Goal: Information Seeking & Learning: Learn about a topic

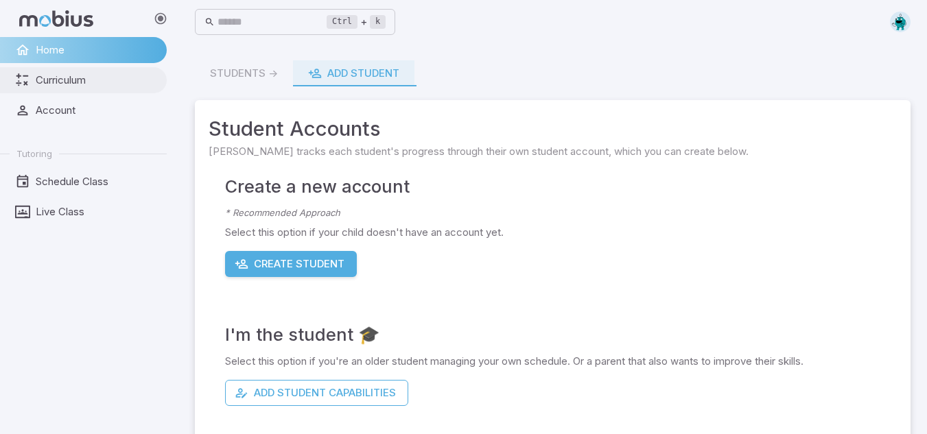
click at [35, 90] on link "Curriculum" at bounding box center [83, 80] width 167 height 26
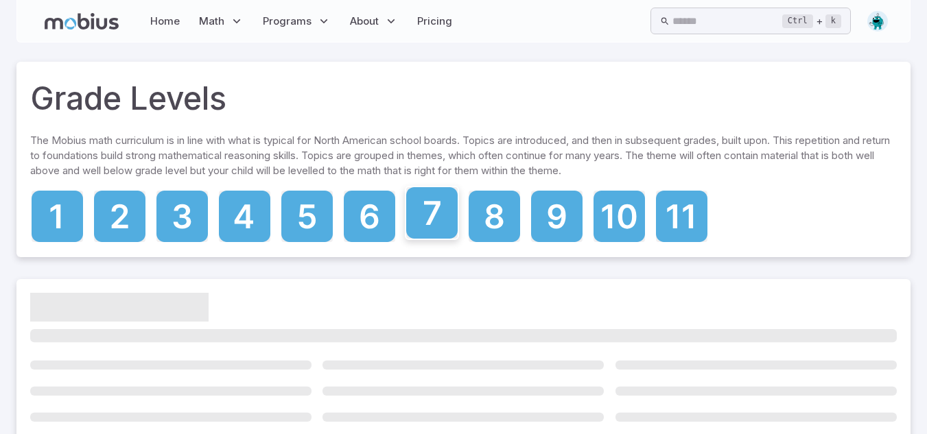
click at [432, 223] on icon at bounding box center [431, 212] width 51 height 51
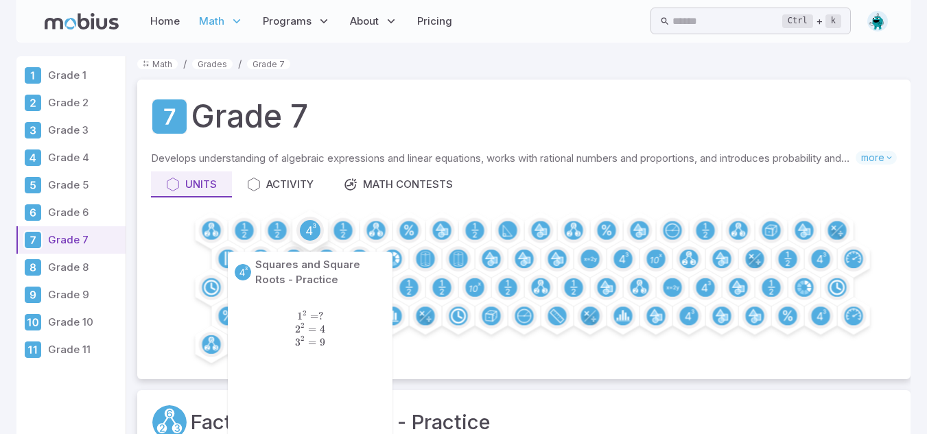
click at [307, 220] on icon at bounding box center [310, 230] width 21 height 21
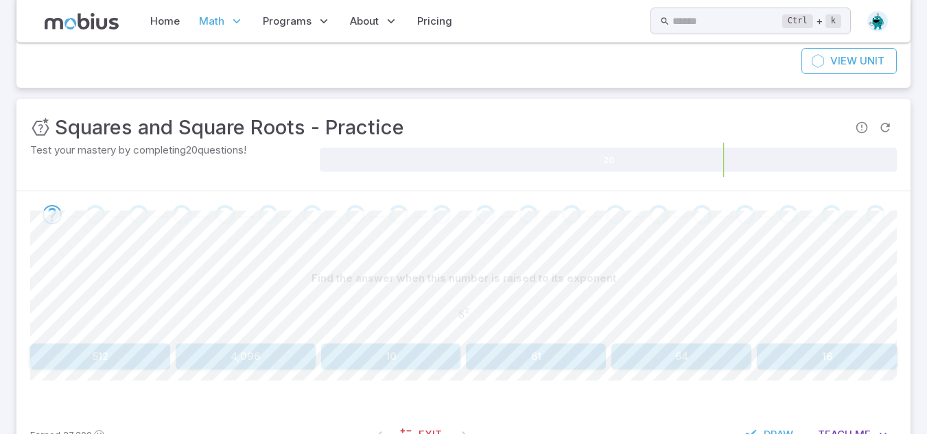
scroll to position [150, 0]
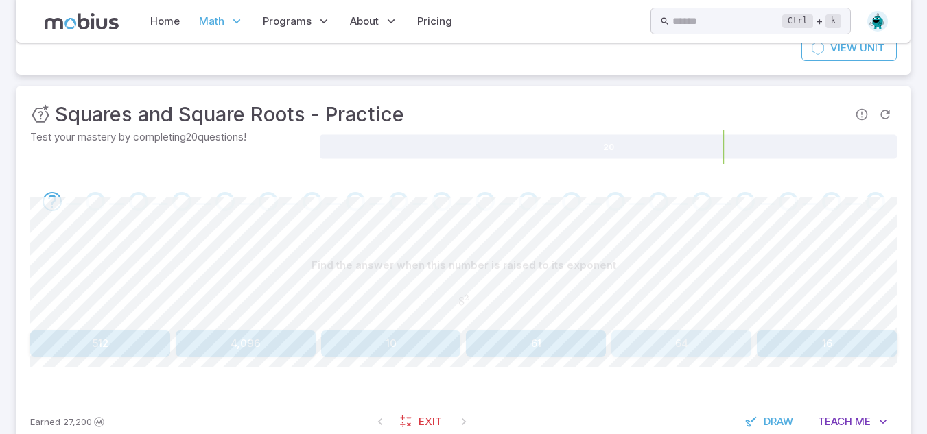
click at [650, 336] on button "64" at bounding box center [681, 344] width 140 height 26
click at [445, 358] on div "Find the answer when this number is raised to its exponent 1 5 2 15^{2} 1 5 2 1…" at bounding box center [463, 310] width 867 height 170
click at [299, 333] on button "225" at bounding box center [246, 344] width 140 height 26
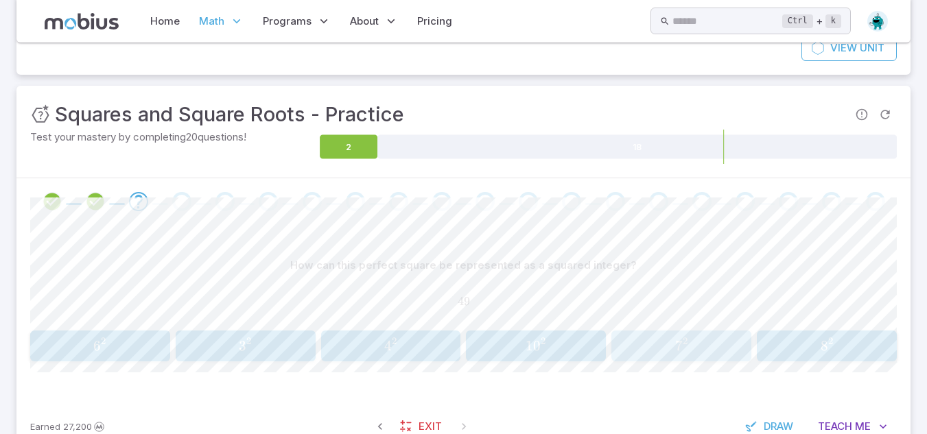
click at [670, 335] on button "7 2 7^2 7 2" at bounding box center [681, 346] width 140 height 31
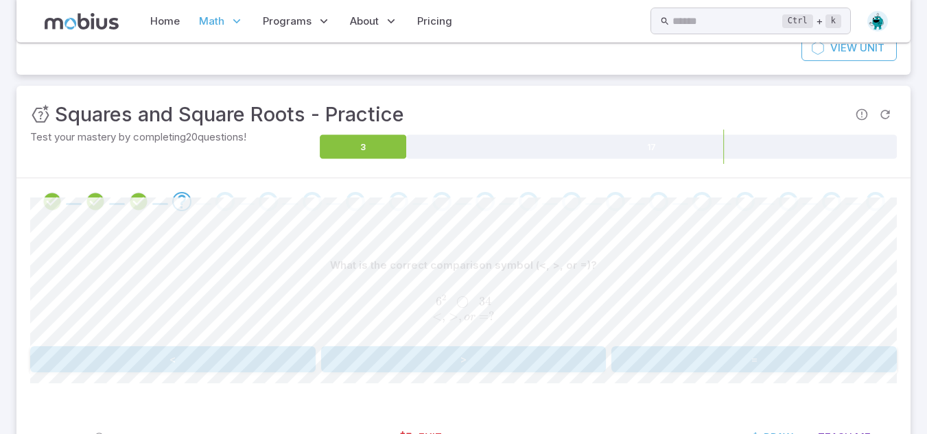
click at [485, 361] on button ">" at bounding box center [463, 360] width 285 height 26
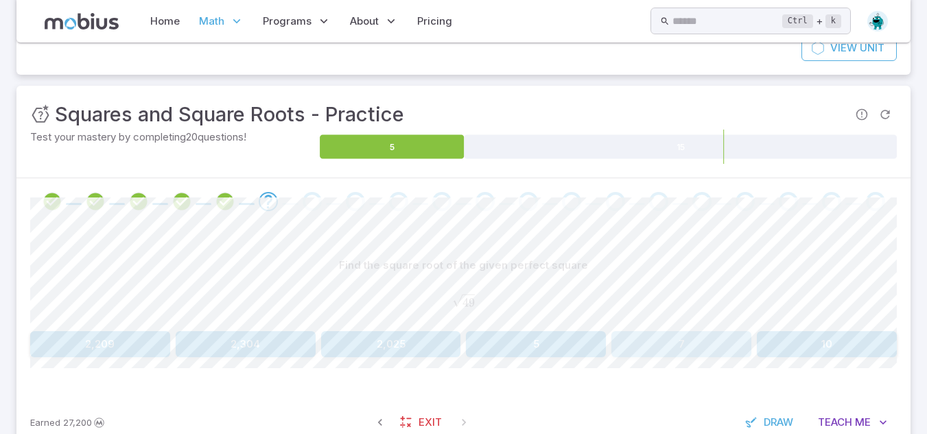
click at [639, 338] on button "7" at bounding box center [681, 344] width 140 height 26
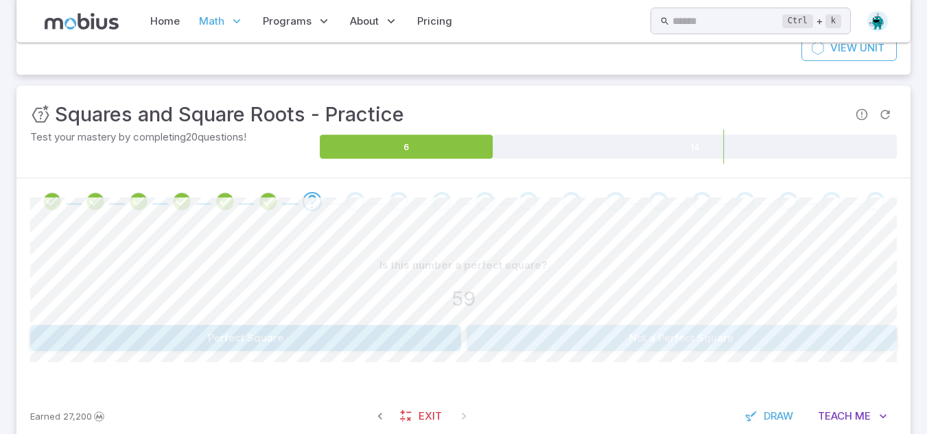
click at [575, 336] on button "Not a Perfect Square" at bounding box center [682, 338] width 431 height 26
click at [569, 335] on button "49" at bounding box center [536, 338] width 140 height 26
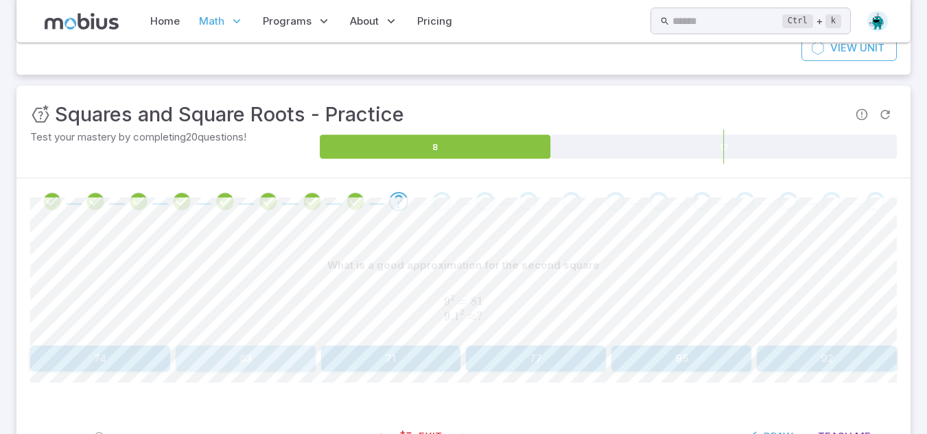
click at [296, 365] on button "83" at bounding box center [246, 359] width 140 height 26
click at [389, 347] on button "98" at bounding box center [391, 359] width 140 height 26
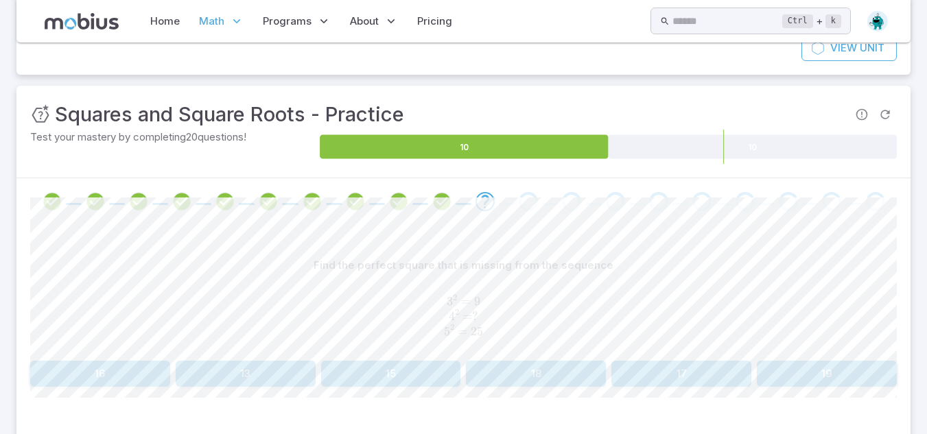
click at [91, 378] on button "16" at bounding box center [100, 374] width 140 height 26
drag, startPoint x: 671, startPoint y: 354, endPoint x: 677, endPoint y: 371, distance: 18.0
click at [677, 371] on div "Find the perfect square that is missing from the sequence 5 2 = 25 6 2 = 36 7 2…" at bounding box center [463, 320] width 867 height 134
click at [677, 371] on button "49" at bounding box center [681, 374] width 140 height 26
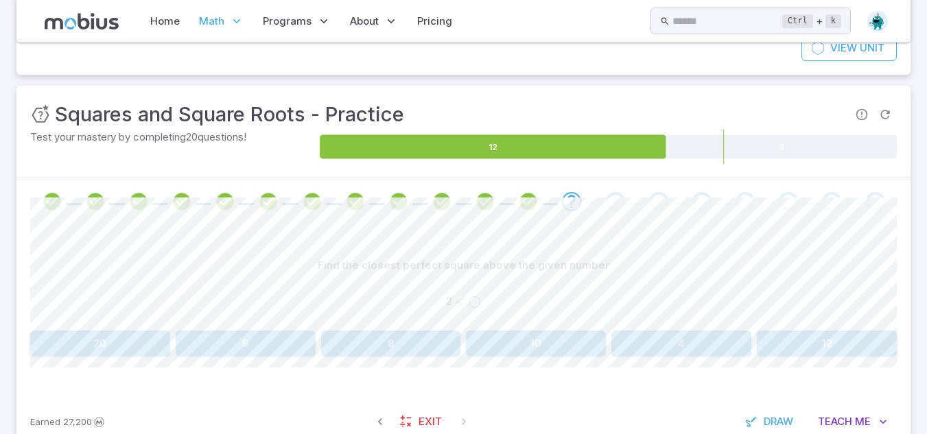
click at [659, 248] on div "Find the closest perfect square above the given number 2 < ◯ 2 < \bigcirc 2 < ◯…" at bounding box center [463, 310] width 867 height 170
click at [668, 244] on div "Find the closest perfect square above the given number 2 < ◯ 2 < \bigcirc 2 < ◯…" at bounding box center [463, 310] width 867 height 170
click at [662, 343] on button "4" at bounding box center [681, 344] width 140 height 26
click at [407, 340] on button "4, 16" at bounding box center [391, 344] width 140 height 26
click at [800, 349] on button "36, 49" at bounding box center [827, 344] width 140 height 26
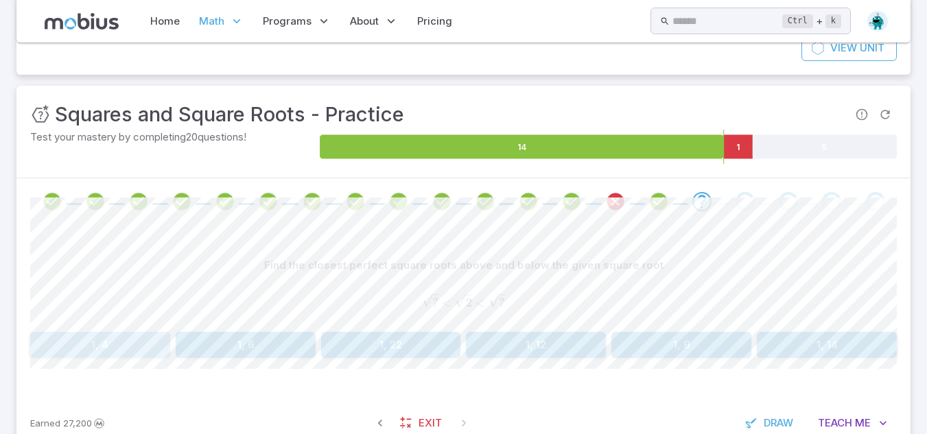
click at [145, 338] on button "1, 4" at bounding box center [100, 345] width 140 height 26
click at [250, 347] on button "16" at bounding box center [246, 344] width 140 height 26
click at [116, 343] on button "4, 9" at bounding box center [100, 344] width 140 height 26
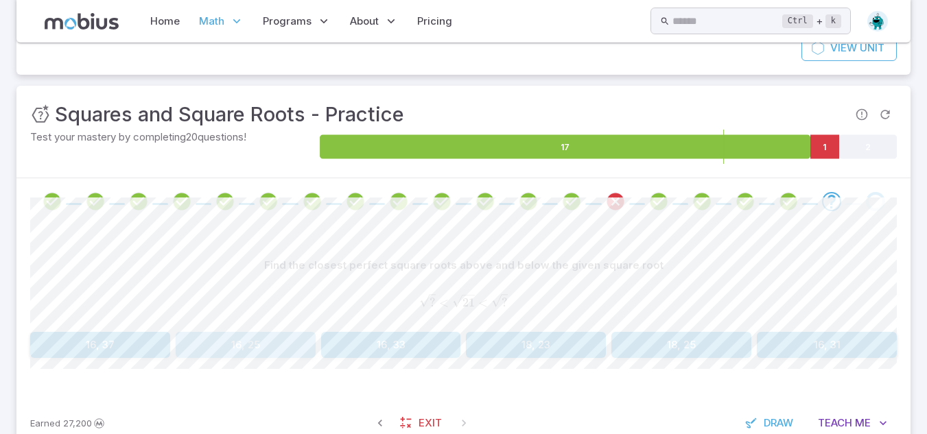
click at [240, 355] on button "16, 25" at bounding box center [246, 345] width 140 height 26
click at [399, 350] on button "64" at bounding box center [391, 344] width 140 height 26
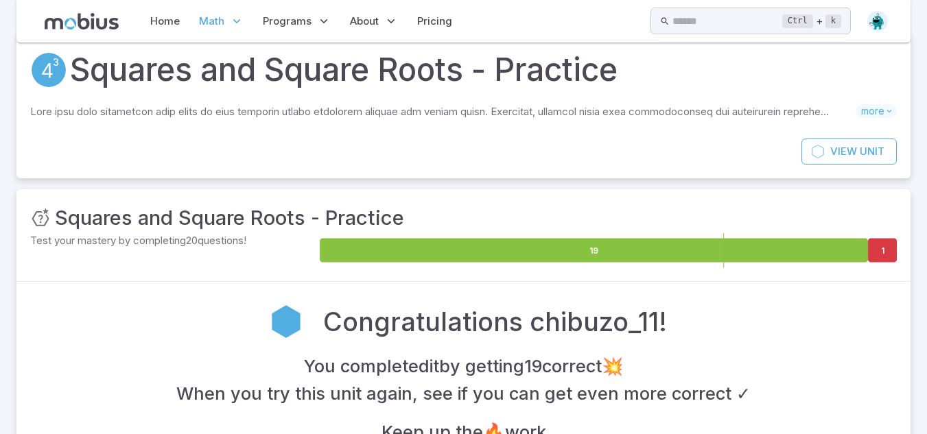
scroll to position [46, 0]
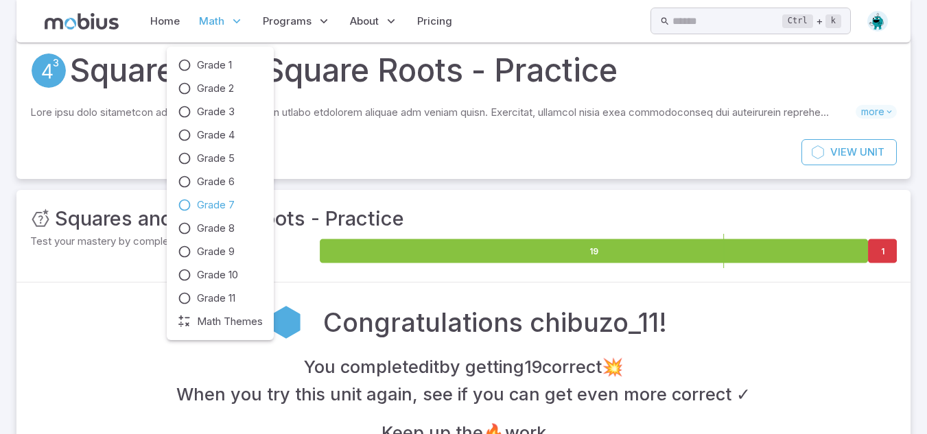
click at [209, 198] on span "Grade 7" at bounding box center [216, 205] width 38 height 15
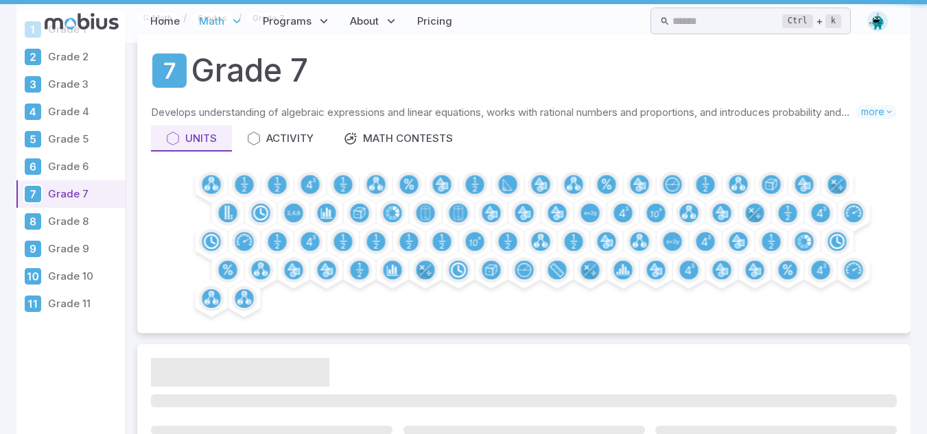
scroll to position [0, 0]
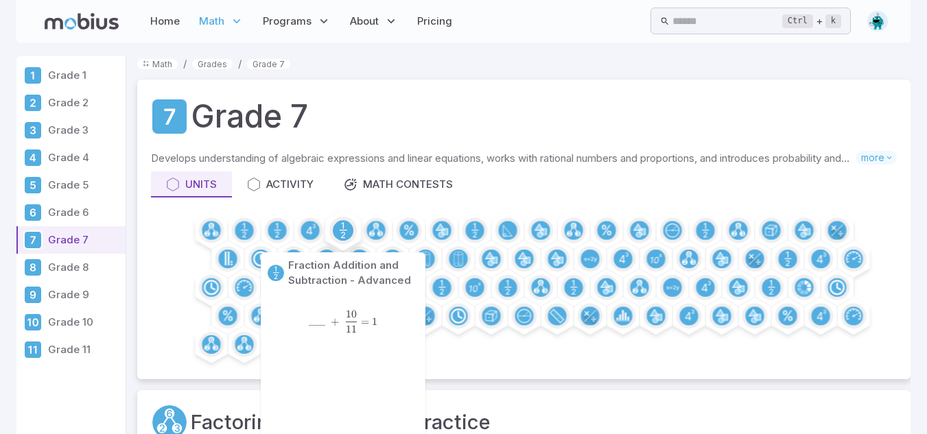
click at [341, 232] on circle at bounding box center [343, 230] width 21 height 21
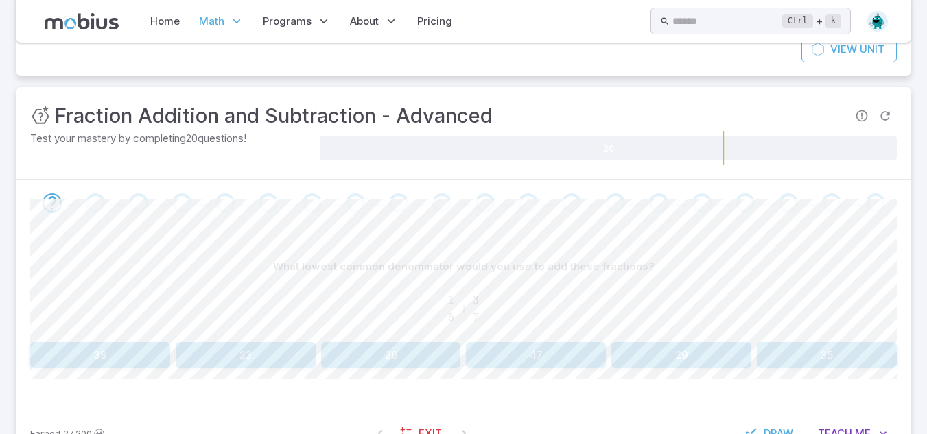
scroll to position [148, 0]
click at [89, 203] on div "Go to the next question" at bounding box center [95, 203] width 19 height 19
click at [111, 202] on span at bounding box center [95, 203] width 32 height 19
click at [802, 346] on button "35" at bounding box center [827, 356] width 140 height 26
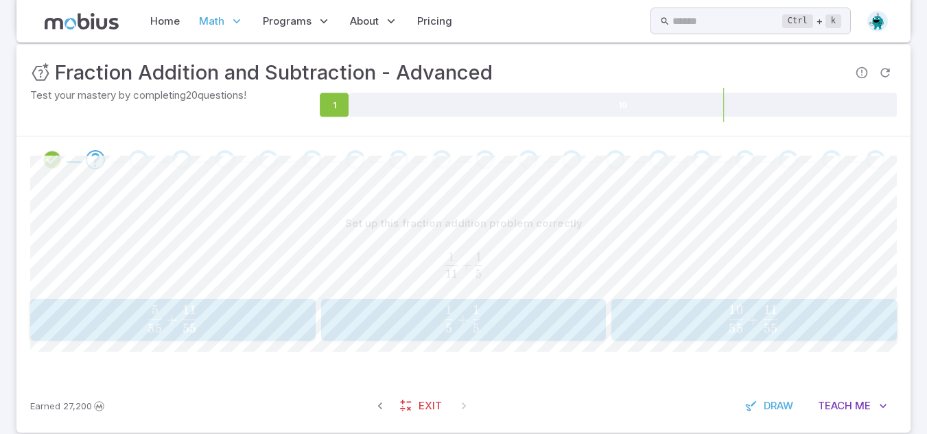
scroll to position [194, 0]
click at [126, 303] on div "5 55 + 11 55 \frac{5}{55} + \frac{11}{55} 55 5 ​ + 55 11 ​" at bounding box center [172, 319] width 277 height 32
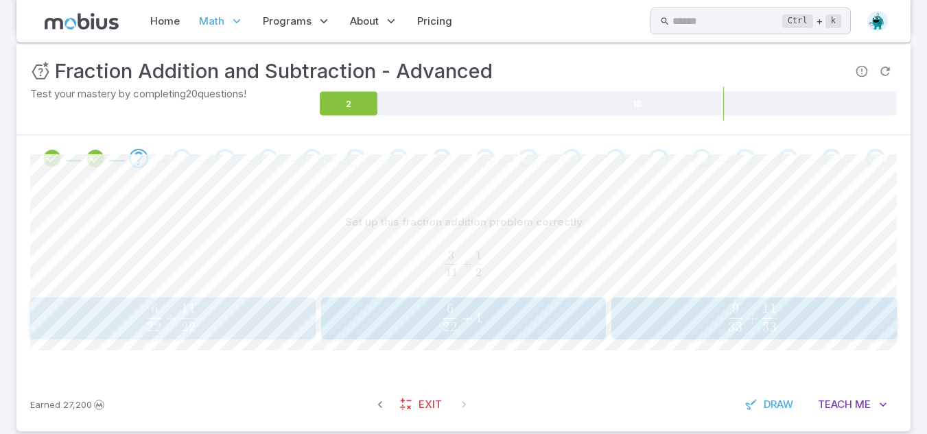
click at [254, 306] on span "22 6 ​ + 22 11 ​" at bounding box center [171, 317] width 257 height 27
click at [541, 311] on span "9" at bounding box center [539, 309] width 8 height 16
click at [545, 255] on span "3 2 ​ + 11 7 ​" at bounding box center [463, 263] width 867 height 25
click at [773, 36] on div "Home Math Grade 1 Grade 2 Grade 3 Grade 4 Grade 5 Grade 6 Grade 7 Grade 8 Grade…" at bounding box center [463, 21] width 849 height 32
click at [196, 303] on div "22 33 + 21 33 \frac{22}{33} + \frac{21}{33} 33 22 ​ + 33 21 ​" at bounding box center [172, 319] width 277 height 32
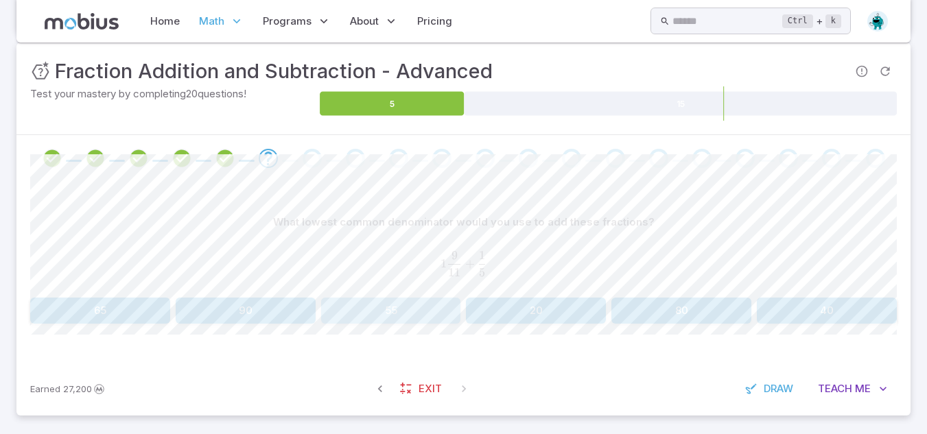
click at [379, 305] on button "55" at bounding box center [391, 311] width 140 height 26
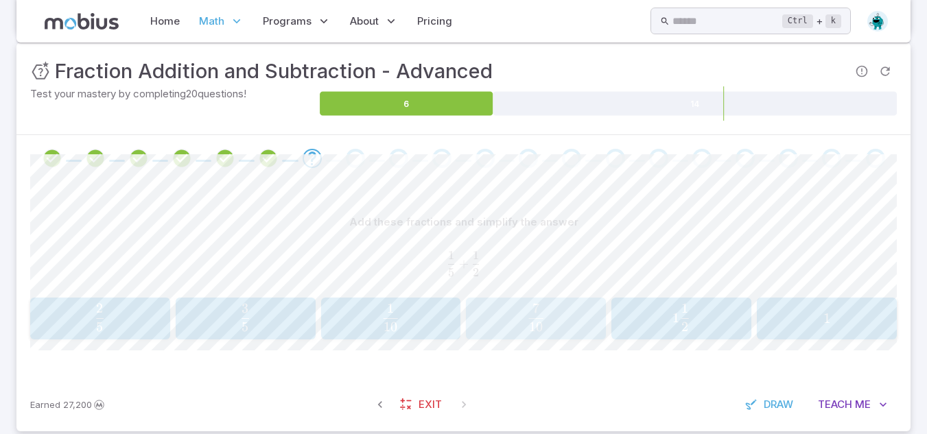
click at [501, 326] on span "10 7 ​" at bounding box center [536, 317] width 121 height 27
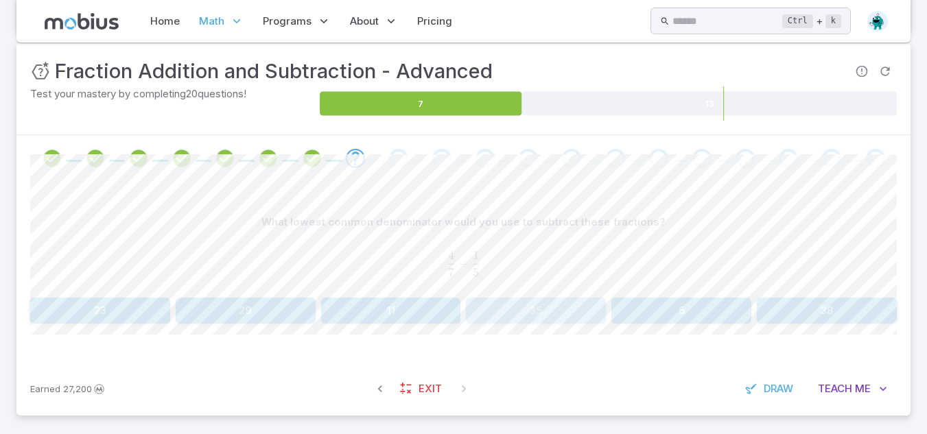
click at [543, 314] on button "35" at bounding box center [536, 311] width 140 height 26
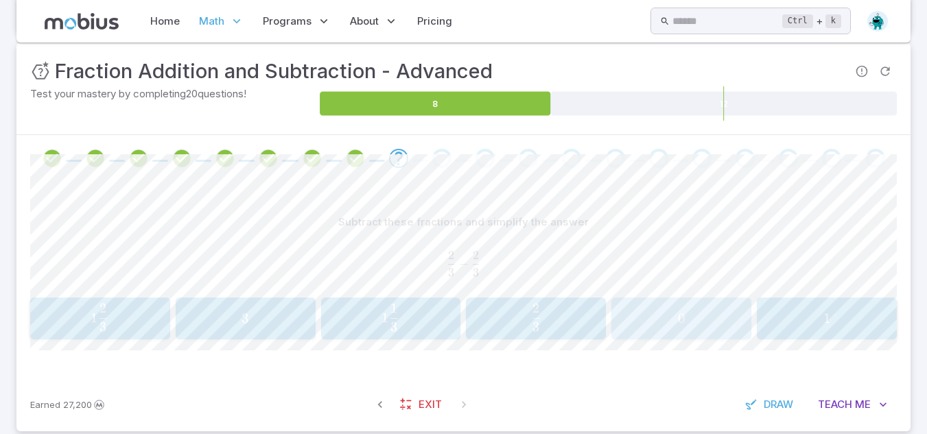
click at [706, 321] on span "0" at bounding box center [681, 318] width 131 height 17
click at [670, 301] on button "3 6 \frac{3}{6} 6 3 ​" at bounding box center [681, 319] width 140 height 43
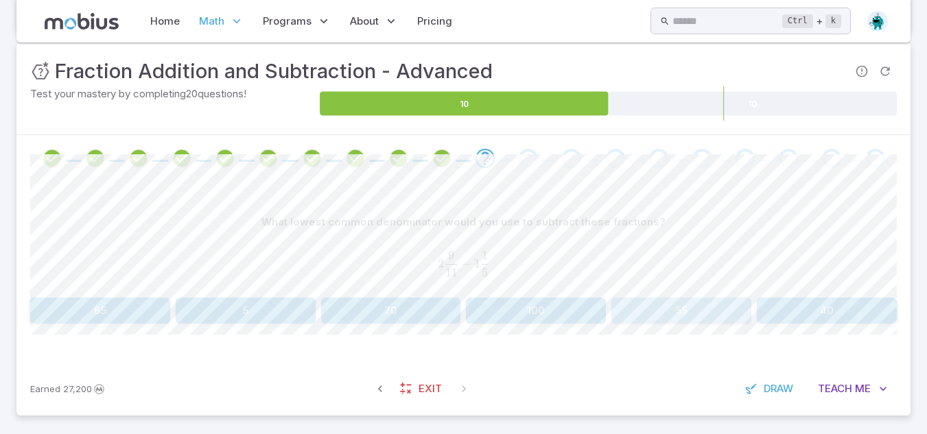
click at [670, 301] on button "55" at bounding box center [681, 311] width 140 height 26
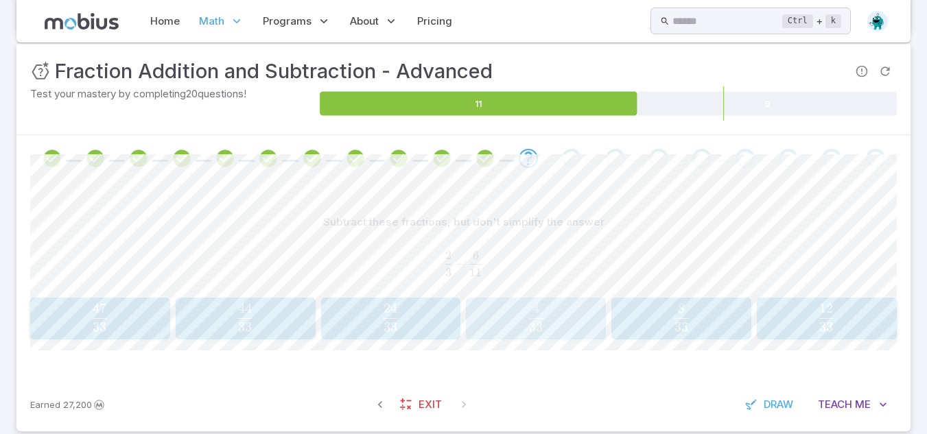
click at [589, 304] on span "33 4 ​" at bounding box center [536, 317] width 121 height 27
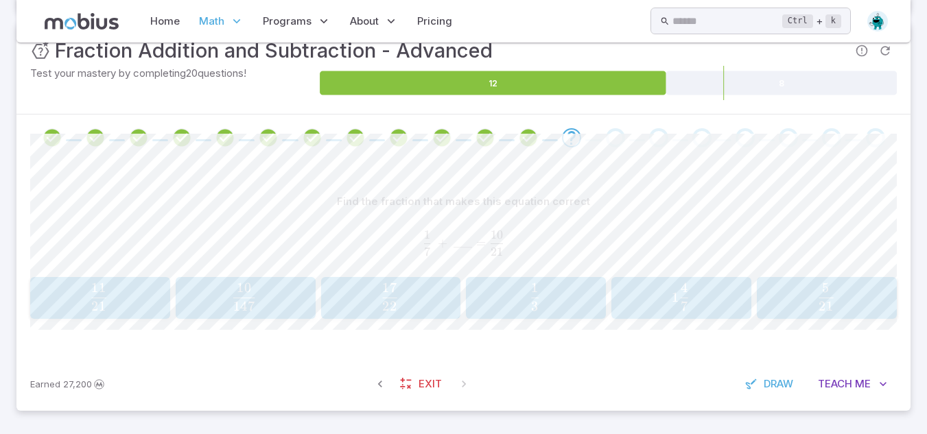
scroll to position [215, 0]
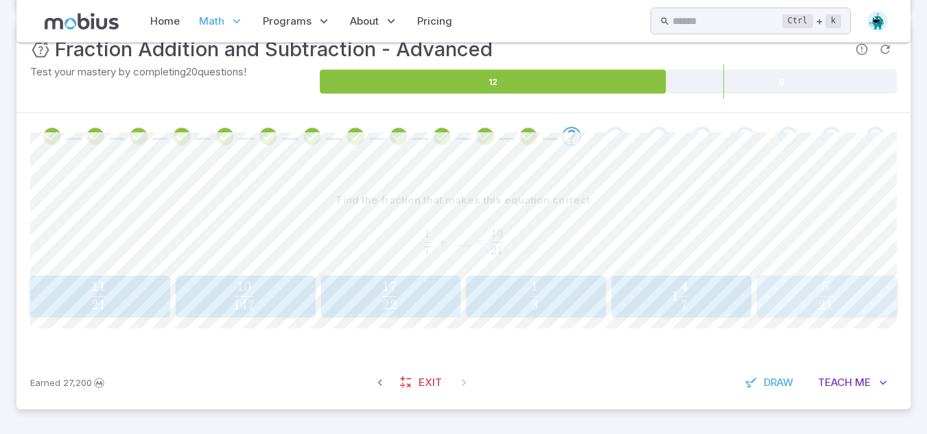
click at [866, 305] on span "21 5 ​" at bounding box center [825, 295] width 123 height 27
click at [720, 283] on span "10 1 ​" at bounding box center [680, 295] width 121 height 27
drag, startPoint x: 409, startPoint y: 272, endPoint x: 414, endPoint y: 285, distance: 14.8
click at [414, 285] on div "Find the fraction that makes this equation correct _ _ _    +    16 7 = 3 \_\_\…" at bounding box center [463, 252] width 867 height 130
click at [414, 285] on span "1 5 2 ​" at bounding box center [389, 295] width 123 height 27
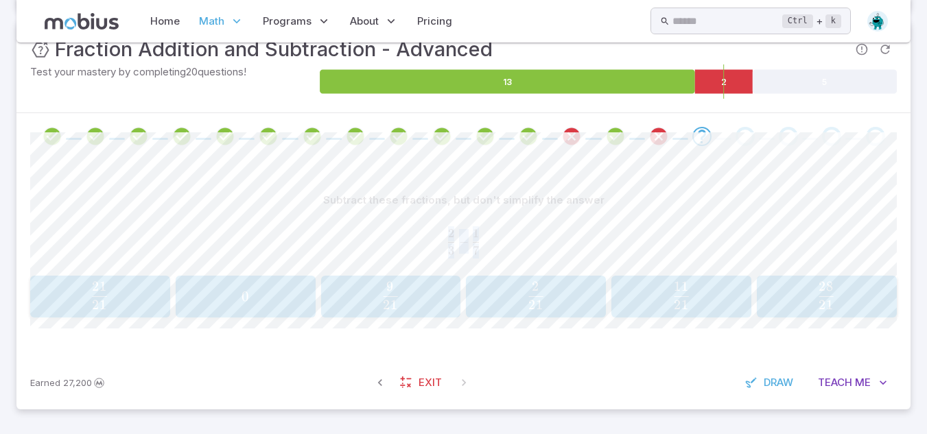
click at [528, 231] on span "3 2 ​ − 7 1 ​" at bounding box center [463, 241] width 867 height 25
click at [683, 292] on span "11" at bounding box center [681, 287] width 14 height 16
click at [141, 308] on span "21 1 ​" at bounding box center [98, 295] width 121 height 27
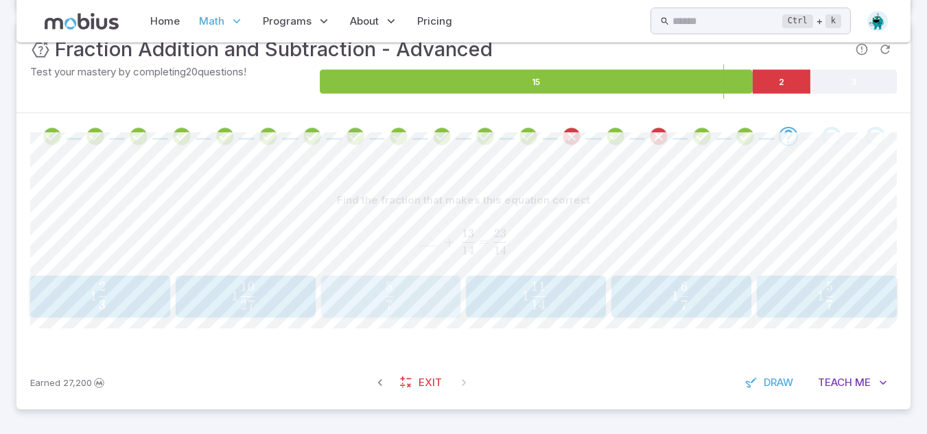
click at [395, 311] on div "5 7 \frac{5}{7} 7 5 ​" at bounding box center [390, 297] width 131 height 32
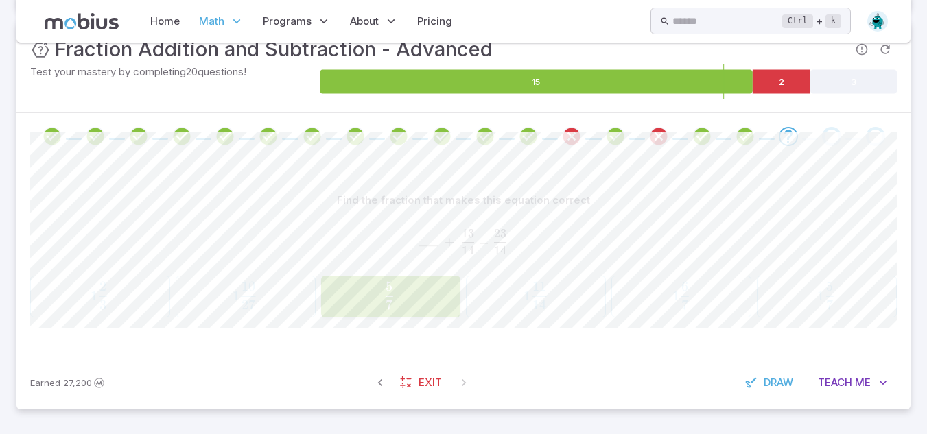
click at [395, 311] on div "5 7 \frac{5}{7} 7 5 ​" at bounding box center [390, 297] width 131 height 32
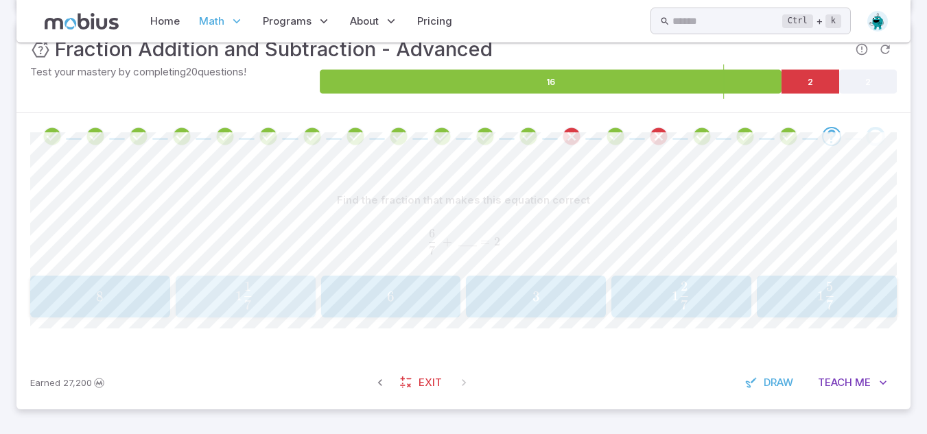
click at [288, 312] on div "1 1 7 1\frac{1}{7} 1 7 1 ​" at bounding box center [245, 297] width 131 height 32
click at [152, 286] on span "1 2 1 ​" at bounding box center [98, 295] width 123 height 27
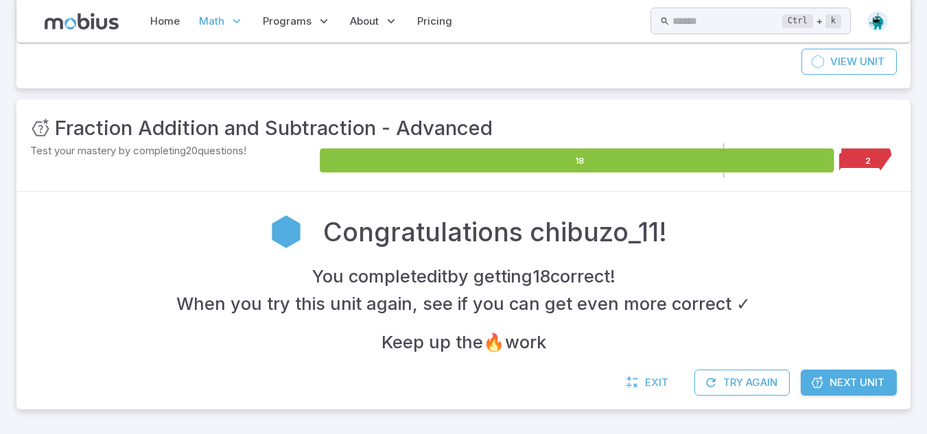
scroll to position [137, 0]
